Goal: Transaction & Acquisition: Book appointment/travel/reservation

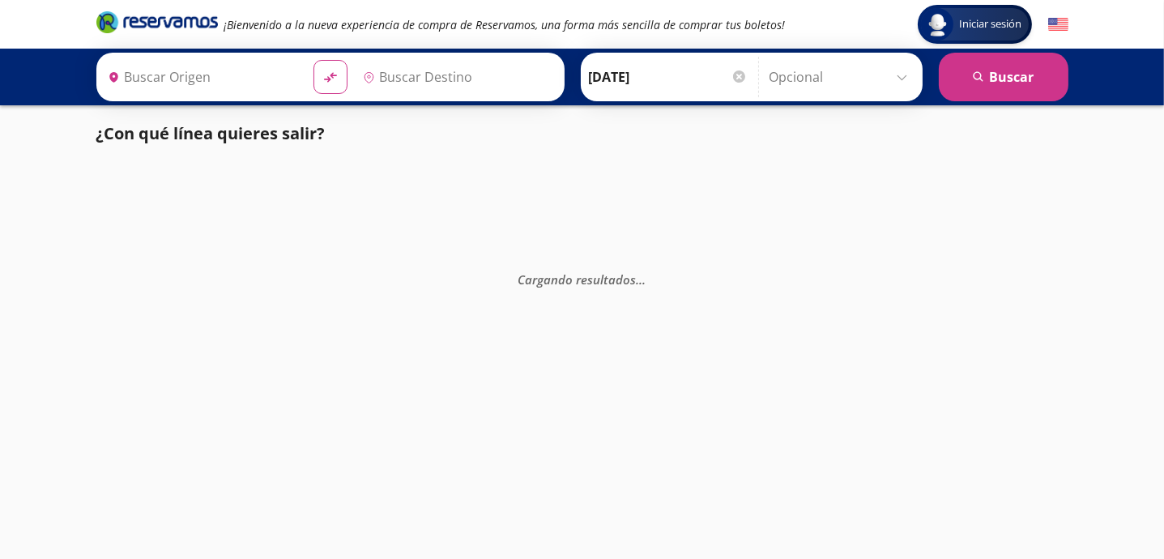
type input "[GEOGRAPHIC_DATA], [GEOGRAPHIC_DATA]"
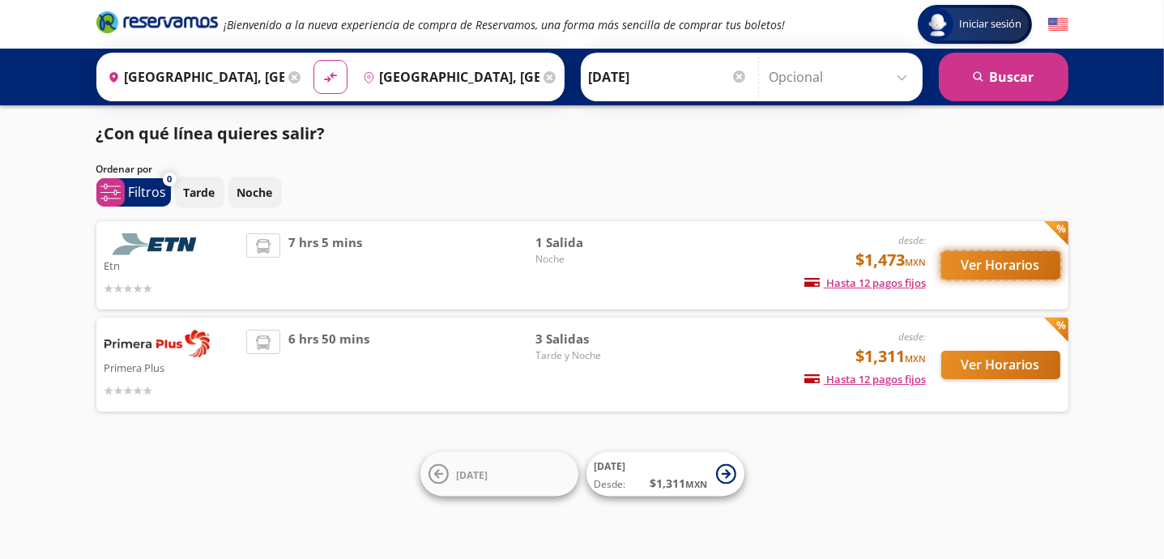
click at [1031, 256] on button "Ver Horarios" at bounding box center [1000, 265] width 119 height 28
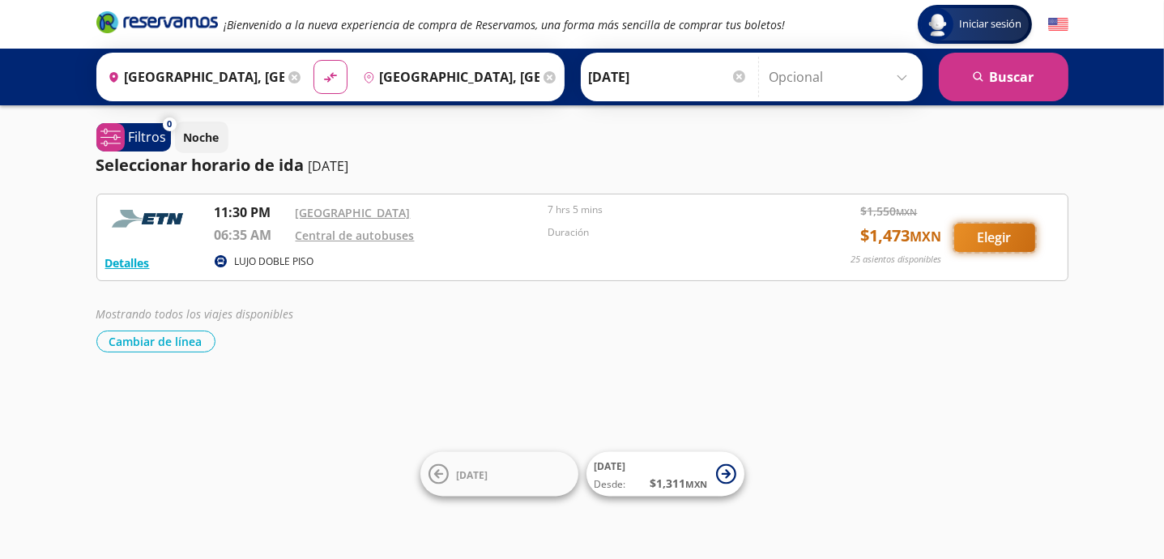
click at [988, 241] on button "Elegir" at bounding box center [994, 238] width 81 height 28
